Goal: Check status: Check status

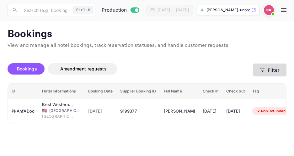
click at [262, 72] on icon "button" at bounding box center [262, 70] width 6 height 6
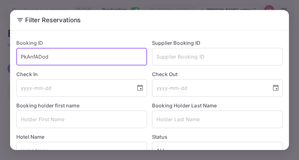
drag, startPoint x: 50, startPoint y: 57, endPoint x: 25, endPoint y: 59, distance: 25.1
click at [22, 59] on input "PkAnfADod" at bounding box center [81, 57] width 130 height 18
paste input "H51fPquXX"
click at [20, 58] on input "H51fPquXX" at bounding box center [81, 57] width 130 height 18
click at [52, 55] on input "H51fPquXX" at bounding box center [81, 57] width 130 height 18
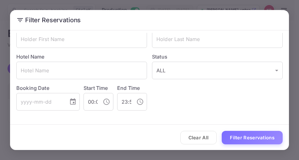
scroll to position [81, 0]
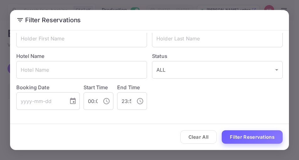
type input "H51fPquXX"
click at [258, 138] on button "Filter Reservations" at bounding box center [251, 136] width 61 height 13
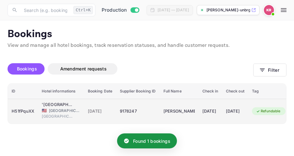
click at [107, 112] on span "[DATE]" at bounding box center [100, 111] width 25 height 7
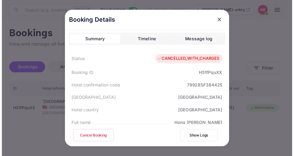
scroll to position [0, 0]
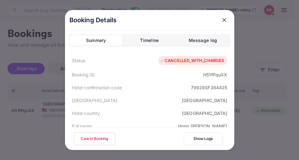
click at [223, 21] on icon "close" at bounding box center [224, 20] width 4 height 4
